Goal: Navigation & Orientation: Find specific page/section

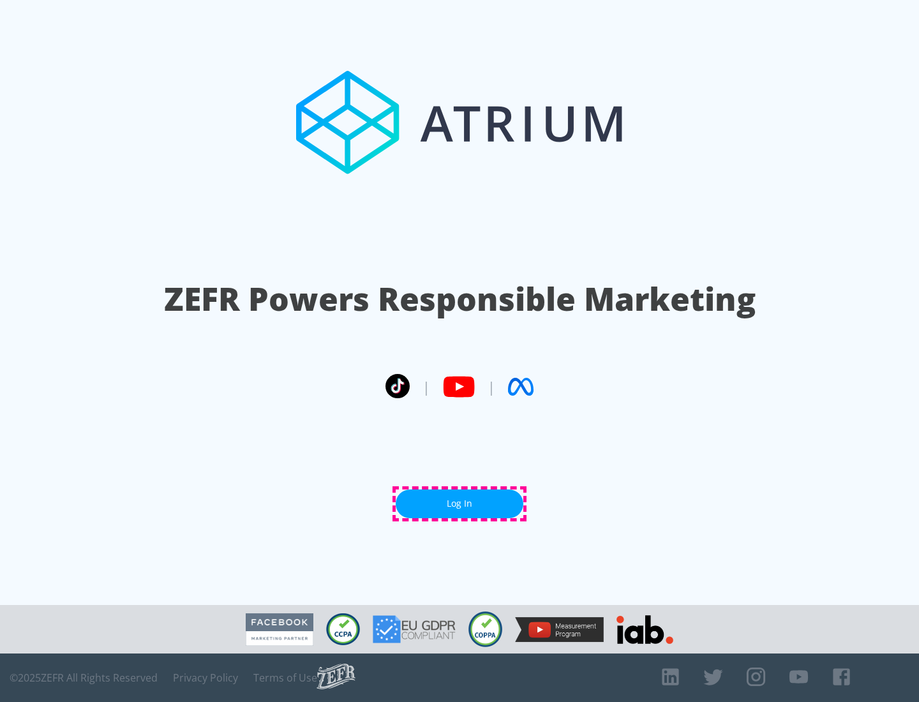
click at [460, 504] on link "Log In" at bounding box center [460, 504] width 128 height 29
